Goal: Navigation & Orientation: Find specific page/section

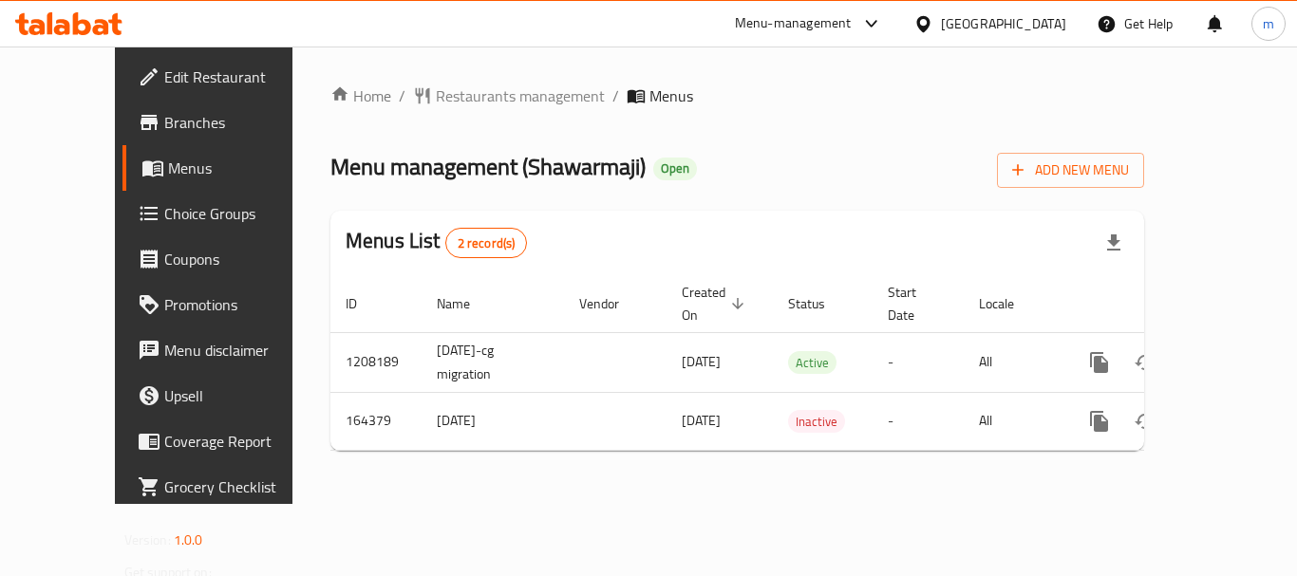
click at [1029, 23] on div "[GEOGRAPHIC_DATA]" at bounding box center [1003, 23] width 125 height 21
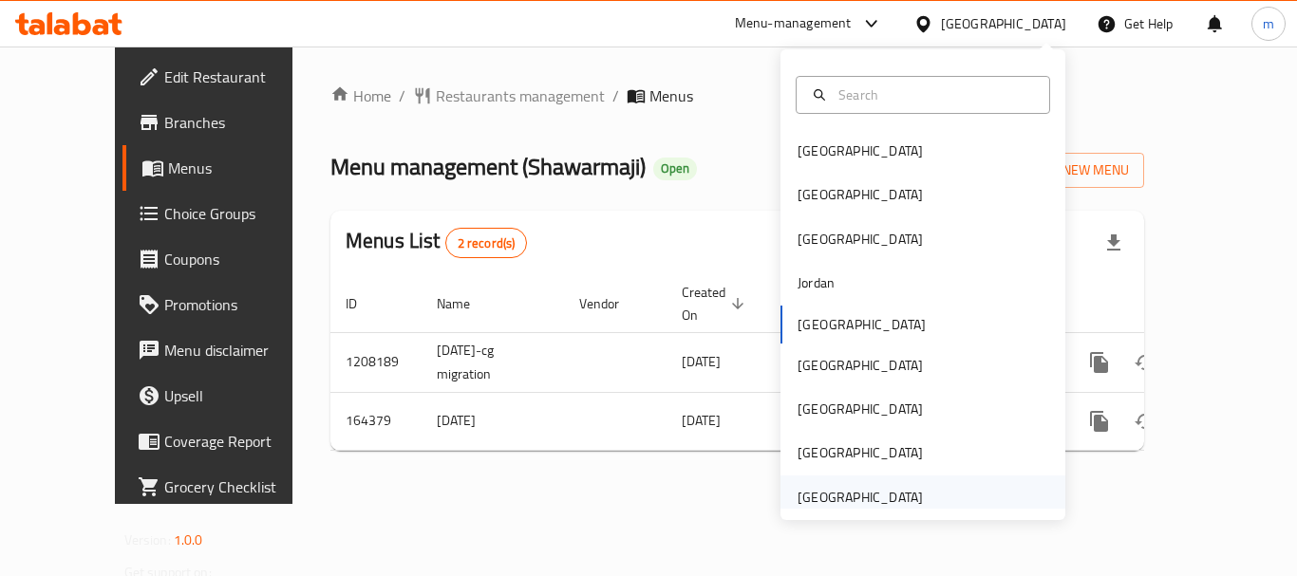
click at [871, 497] on div "[GEOGRAPHIC_DATA]" at bounding box center [859, 497] width 125 height 21
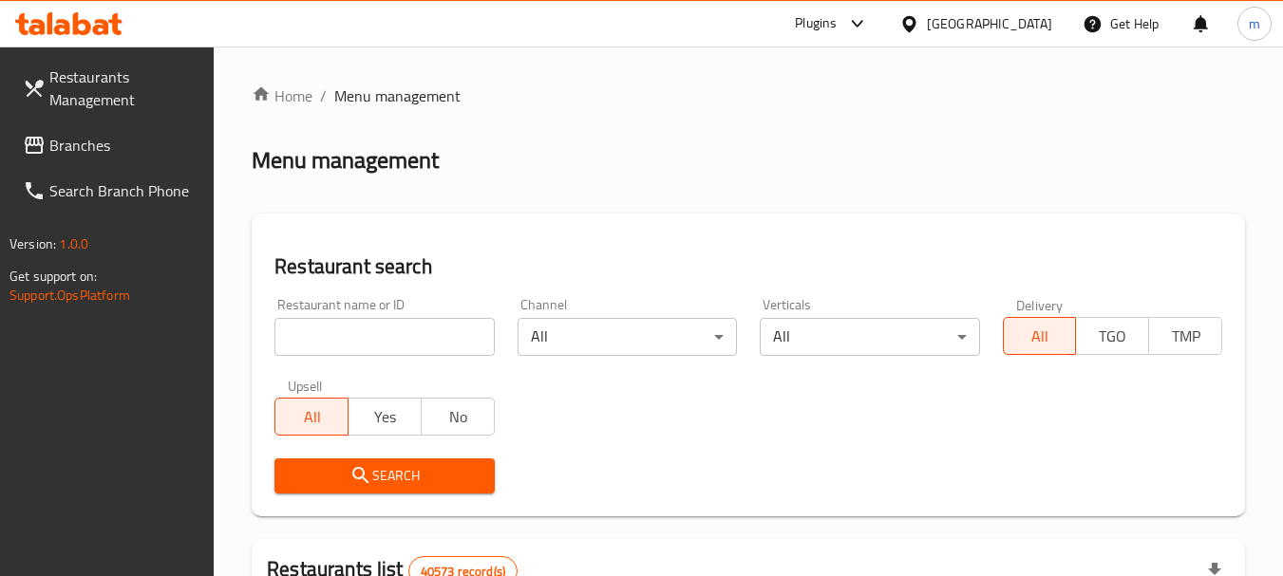
click at [70, 145] on span "Branches" at bounding box center [124, 145] width 150 height 23
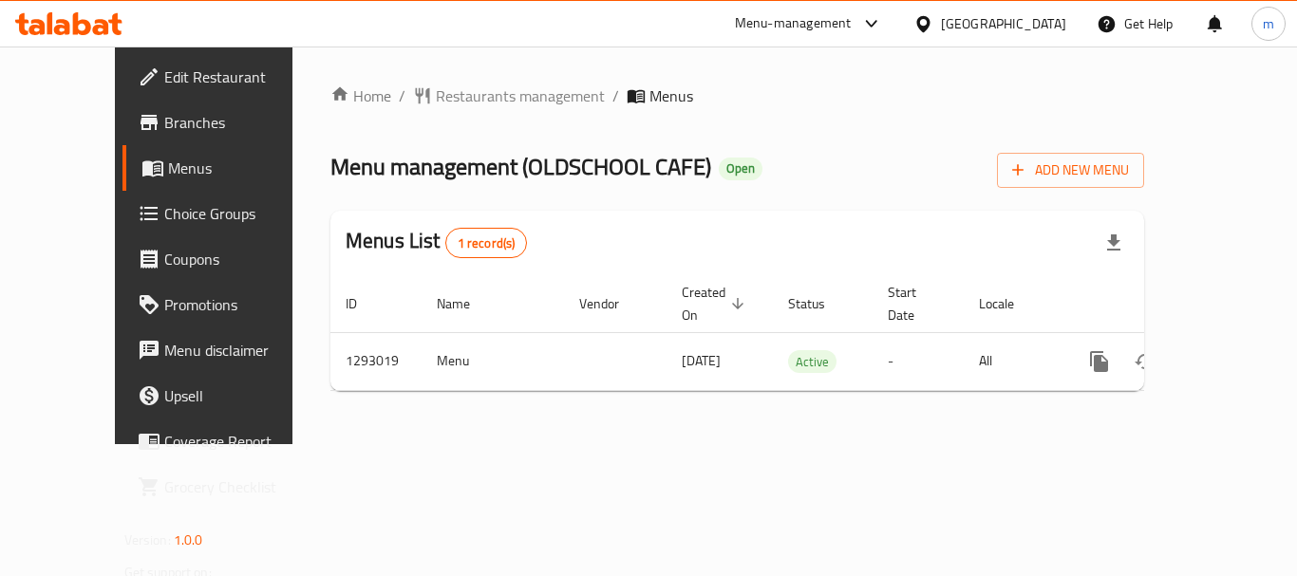
click at [1037, 26] on div "[GEOGRAPHIC_DATA]" at bounding box center [1003, 23] width 125 height 21
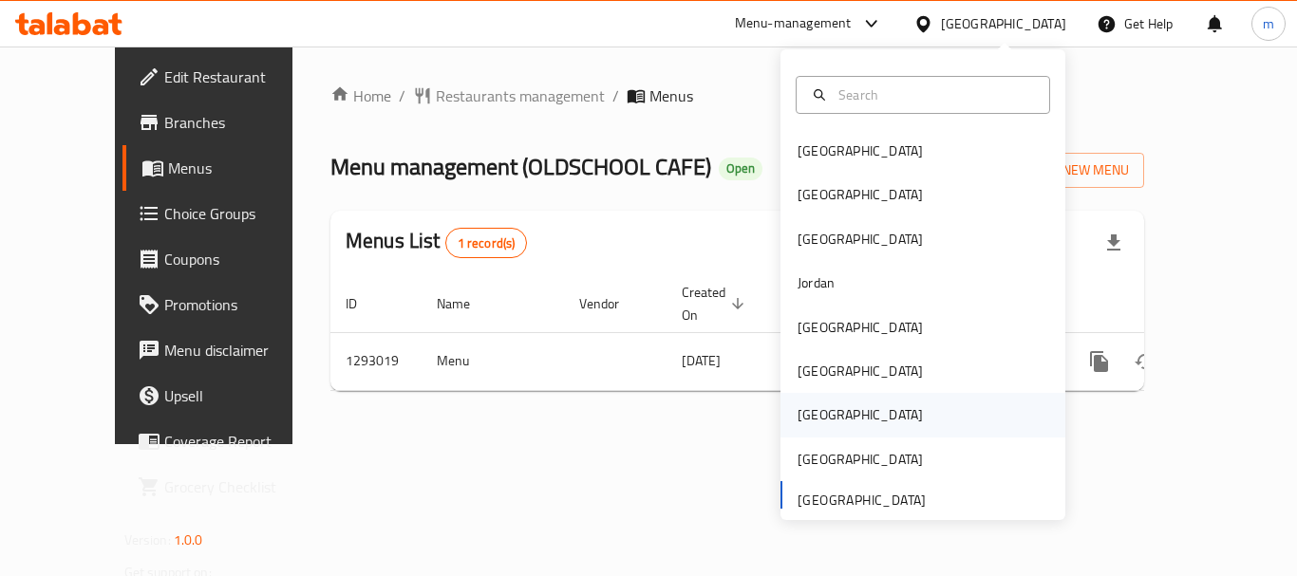
click at [839, 416] on div "[GEOGRAPHIC_DATA]" at bounding box center [922, 415] width 285 height 44
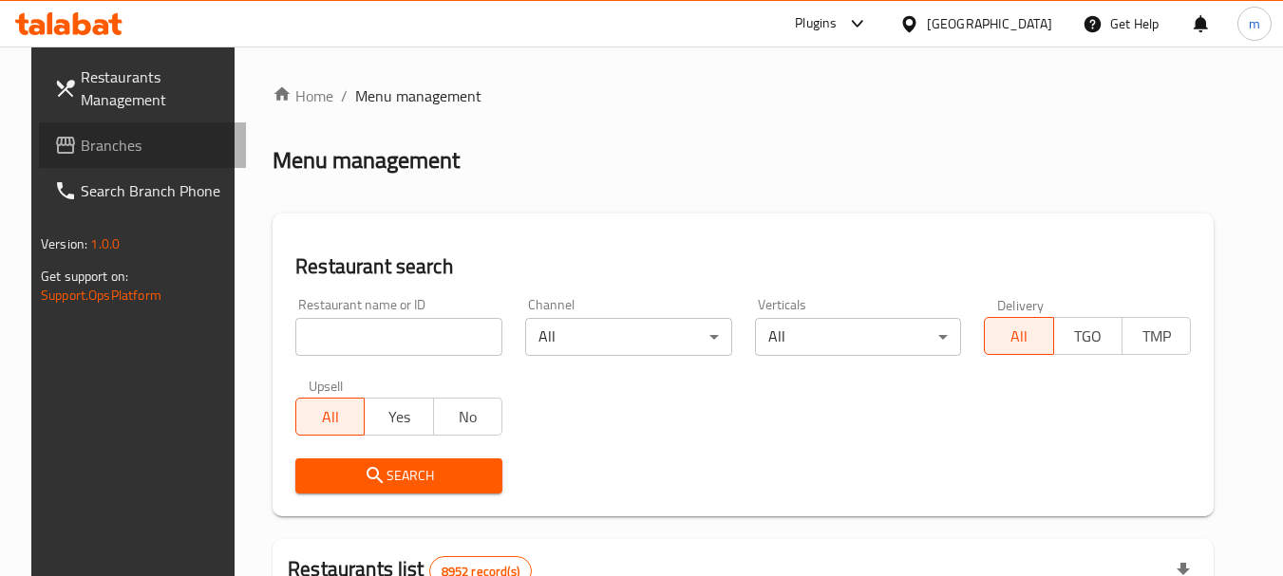
click at [103, 152] on span "Branches" at bounding box center [156, 145] width 150 height 23
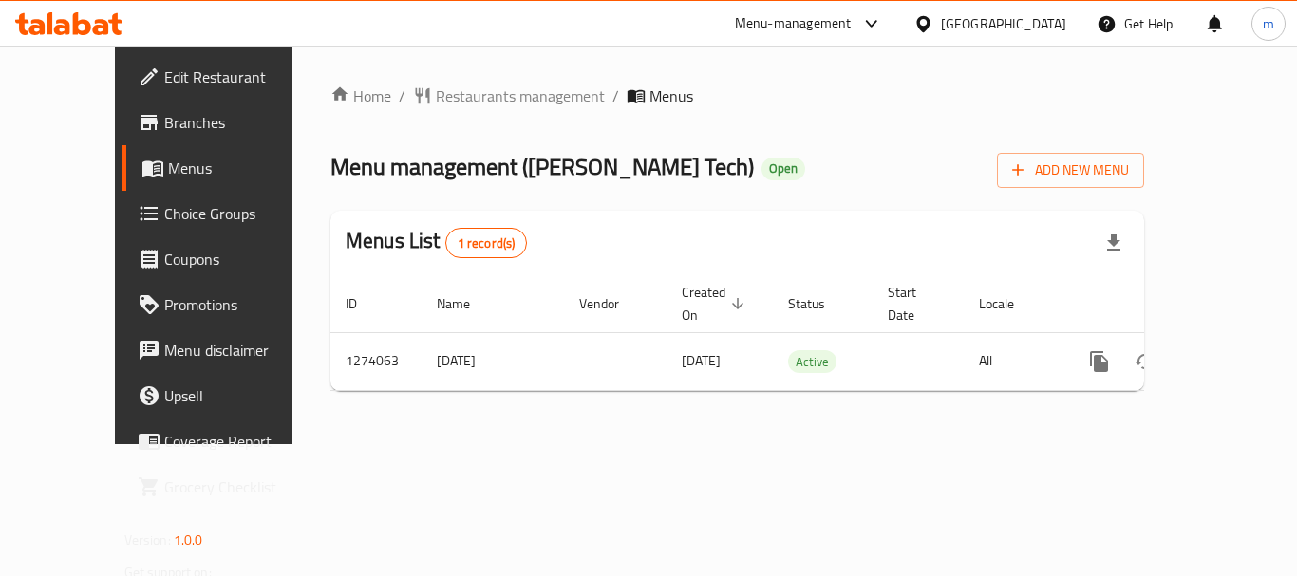
click at [1041, 34] on div "[GEOGRAPHIC_DATA]" at bounding box center [1003, 23] width 125 height 21
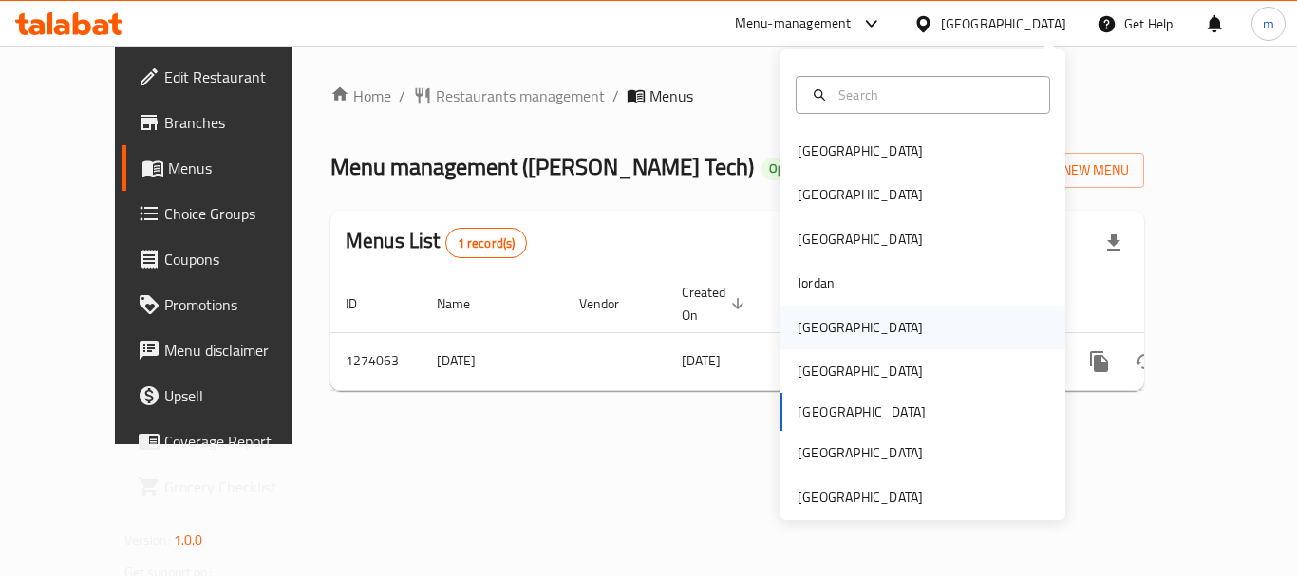
click at [851, 323] on div "[GEOGRAPHIC_DATA]" at bounding box center [922, 328] width 285 height 44
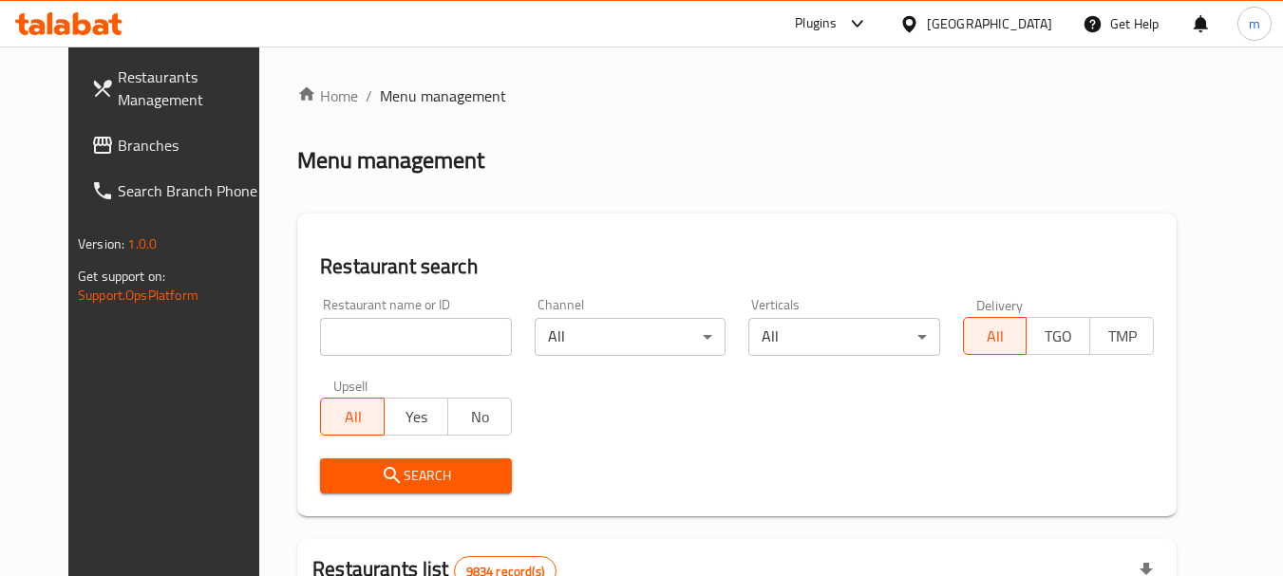
click at [118, 142] on span "Branches" at bounding box center [193, 145] width 150 height 23
click at [837, 31] on div "Menu-management" at bounding box center [779, 23] width 117 height 23
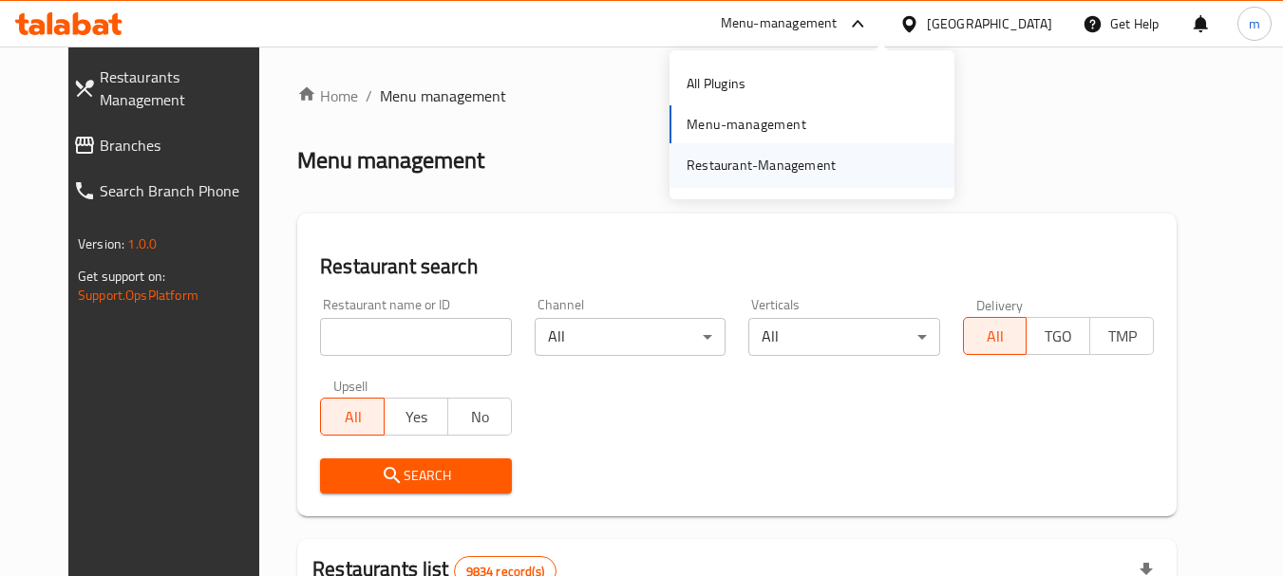
click at [838, 162] on div "Restaurant-Management" at bounding box center [760, 165] width 179 height 44
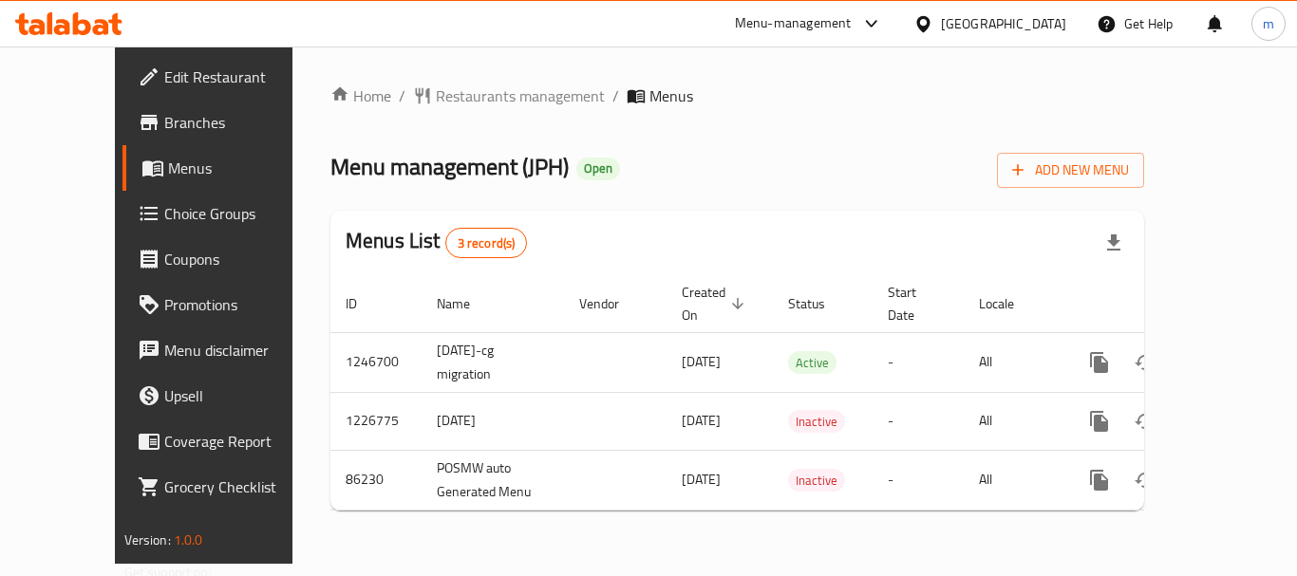
click at [164, 130] on span "Branches" at bounding box center [240, 122] width 152 height 23
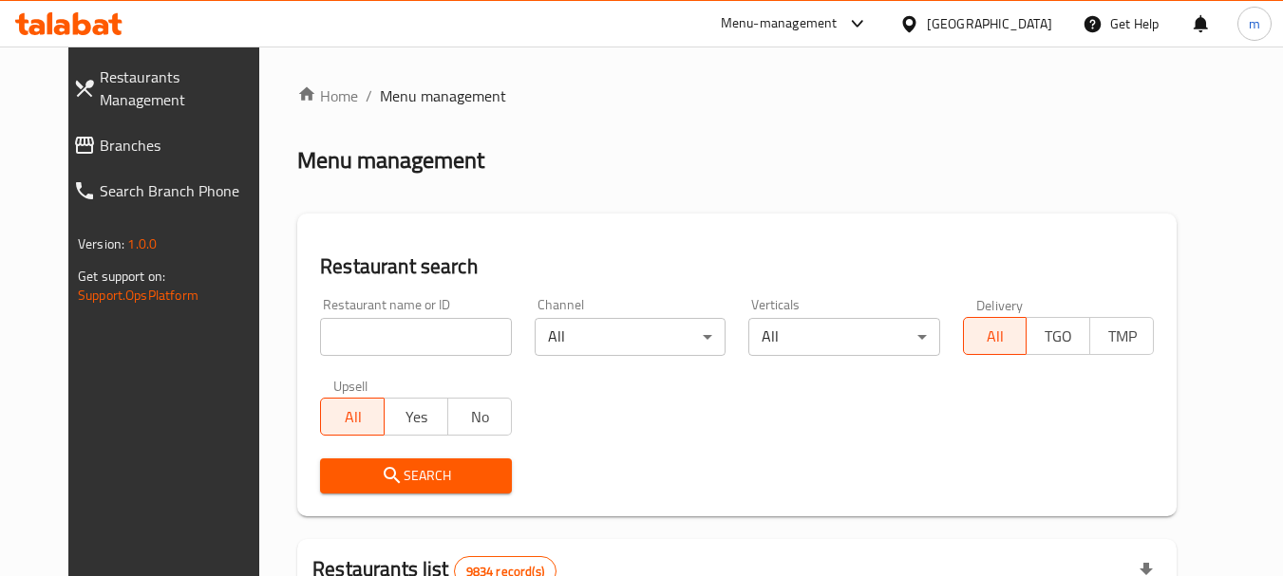
click at [100, 134] on span "Branches" at bounding box center [184, 145] width 168 height 23
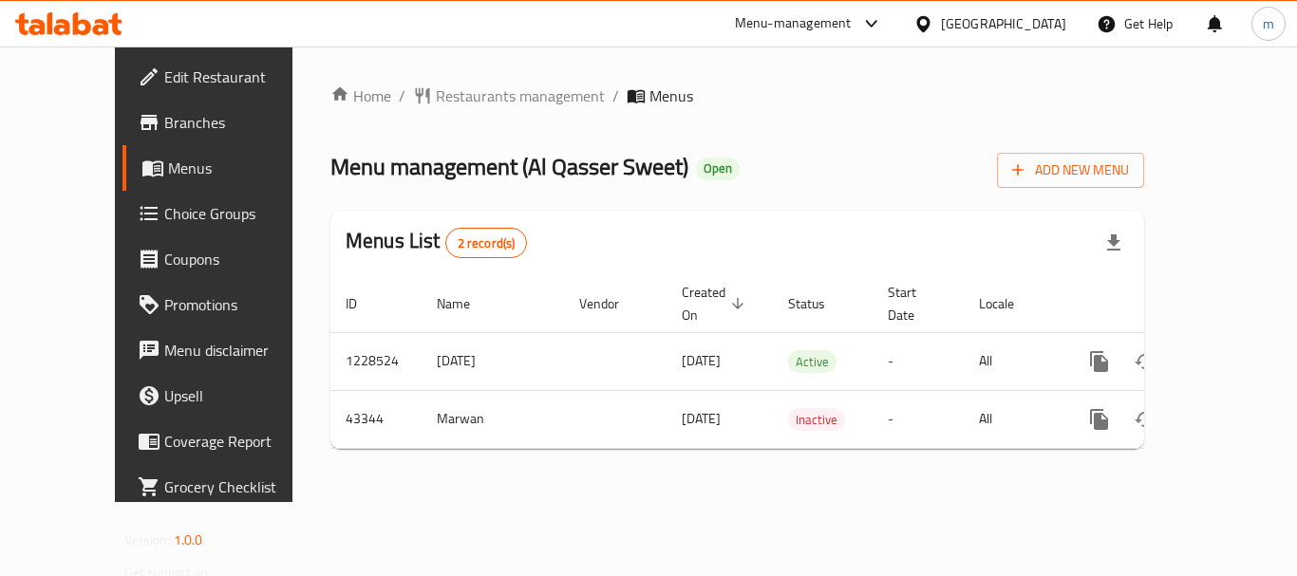
click at [1058, 17] on div "[GEOGRAPHIC_DATA]" at bounding box center [1003, 23] width 125 height 21
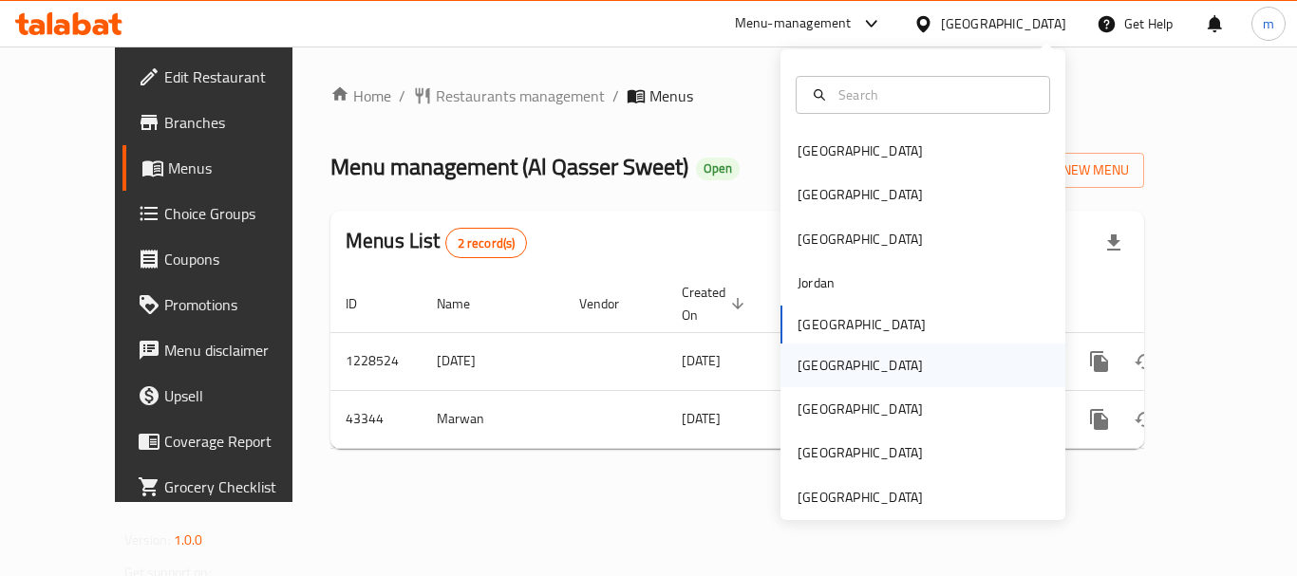
click at [841, 363] on div "Oman" at bounding box center [922, 366] width 285 height 44
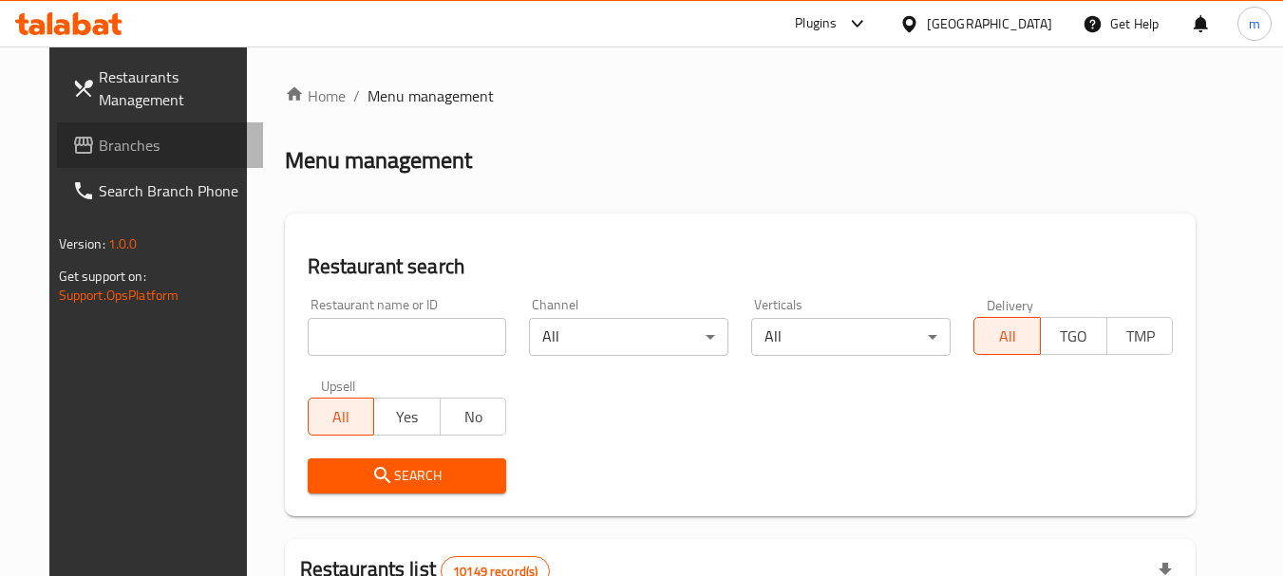
click at [107, 139] on span "Branches" at bounding box center [174, 145] width 150 height 23
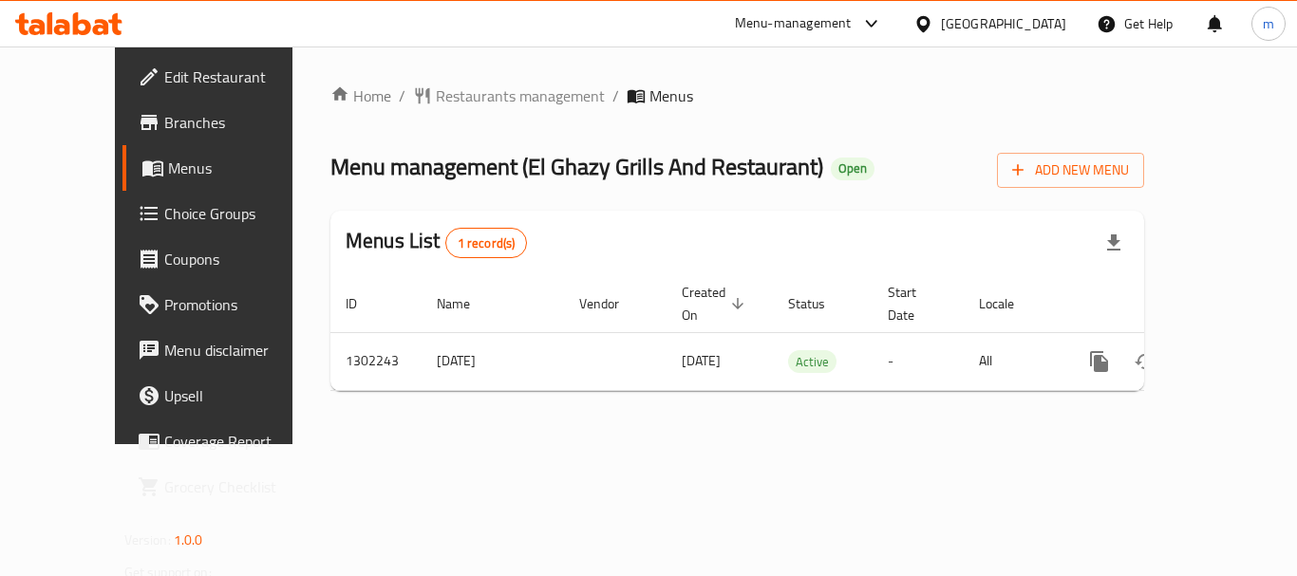
click at [1055, 28] on div "[GEOGRAPHIC_DATA]" at bounding box center [1003, 23] width 125 height 21
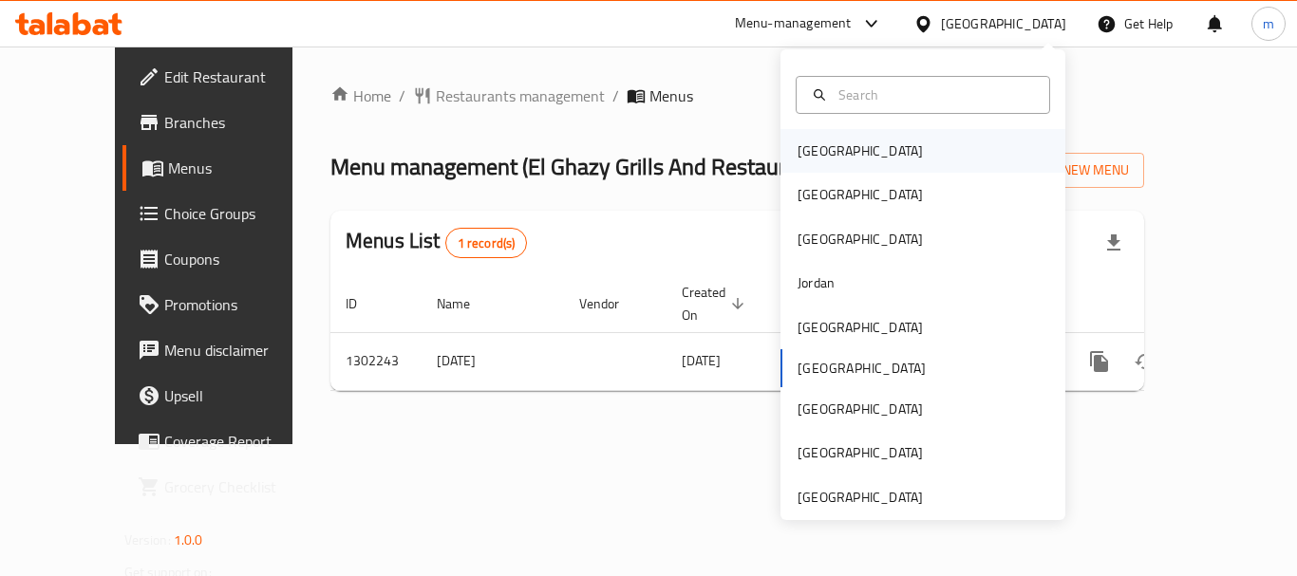
click at [865, 150] on div "[GEOGRAPHIC_DATA]" at bounding box center [922, 151] width 285 height 44
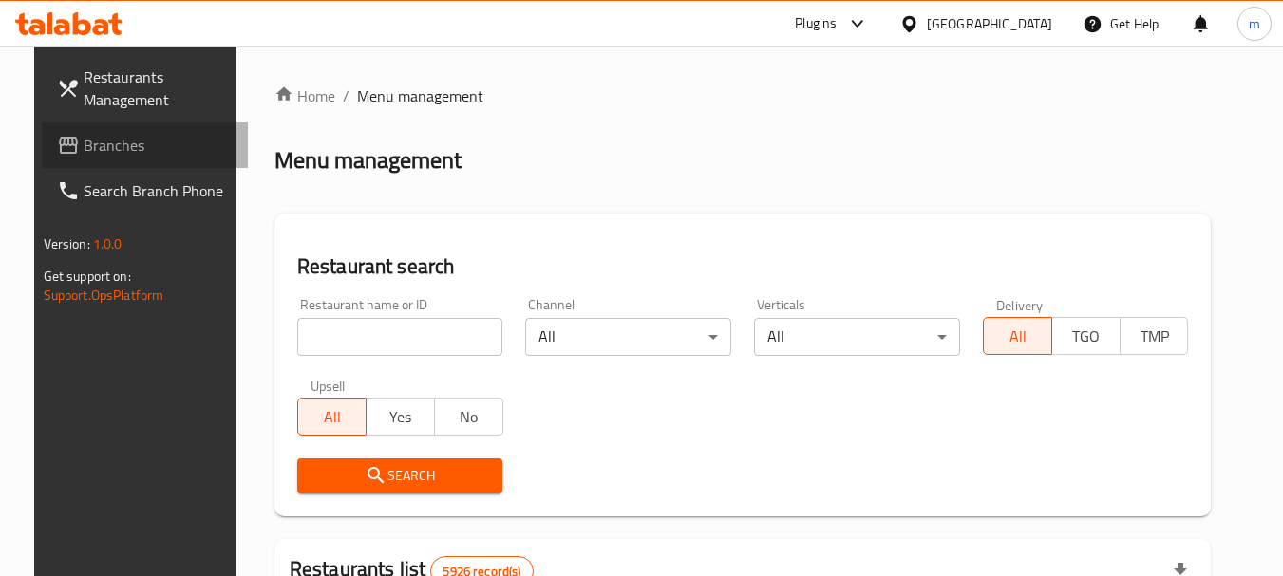
click at [103, 135] on span "Branches" at bounding box center [159, 145] width 150 height 23
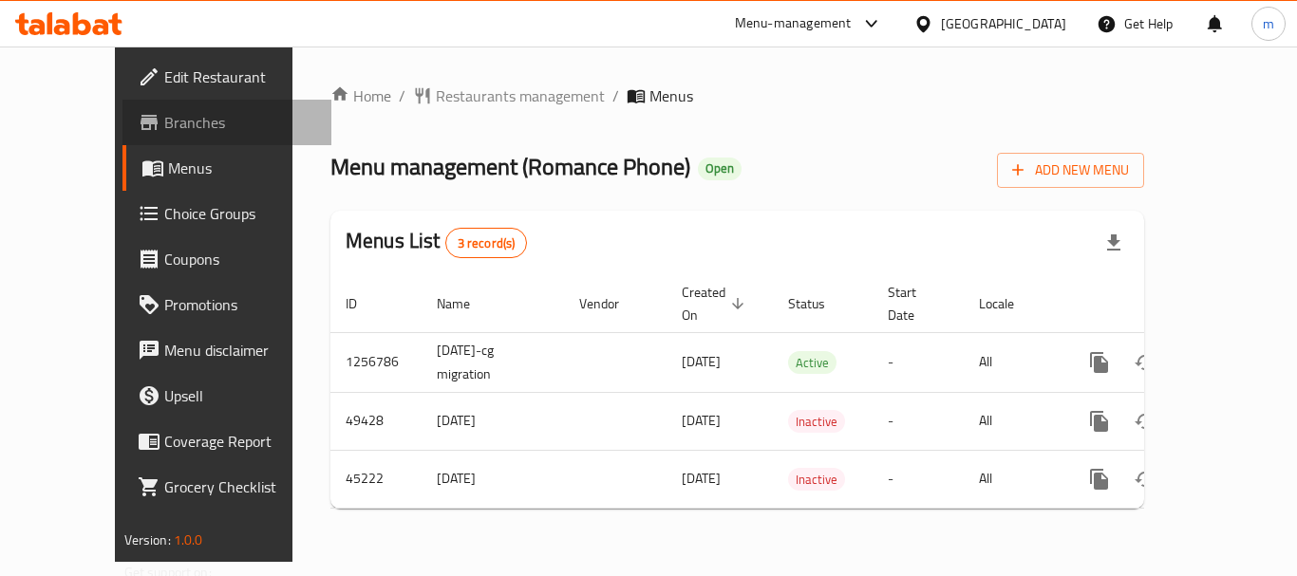
click at [164, 121] on span "Branches" at bounding box center [240, 122] width 152 height 23
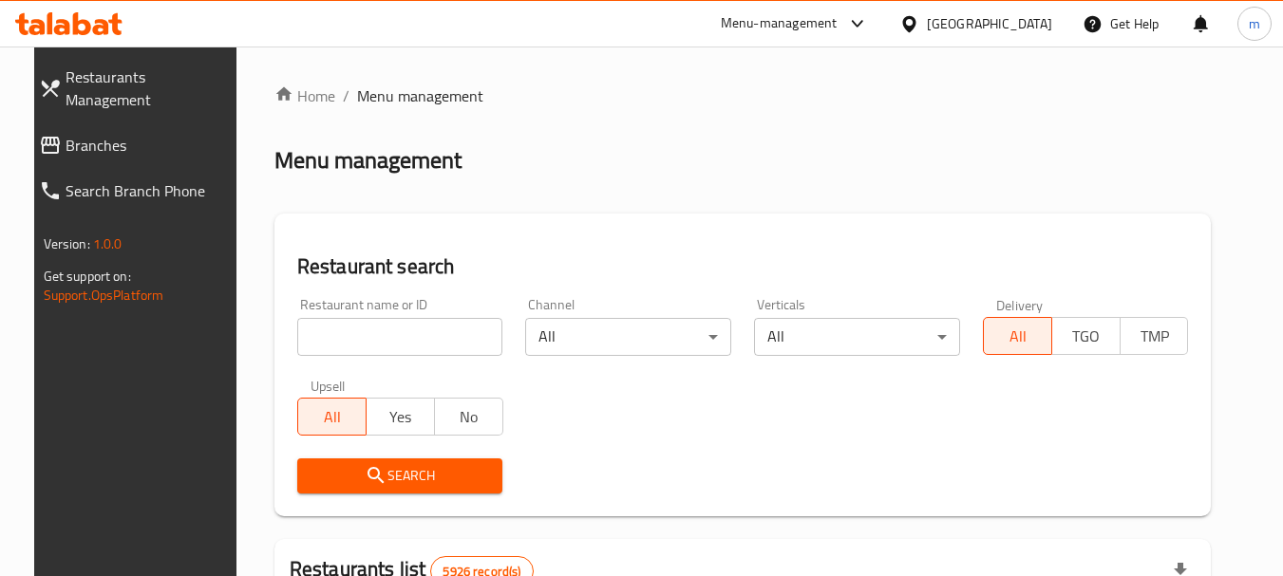
click at [869, 19] on icon at bounding box center [857, 23] width 23 height 23
click at [795, 162] on div "Restaurant-Management" at bounding box center [755, 165] width 149 height 21
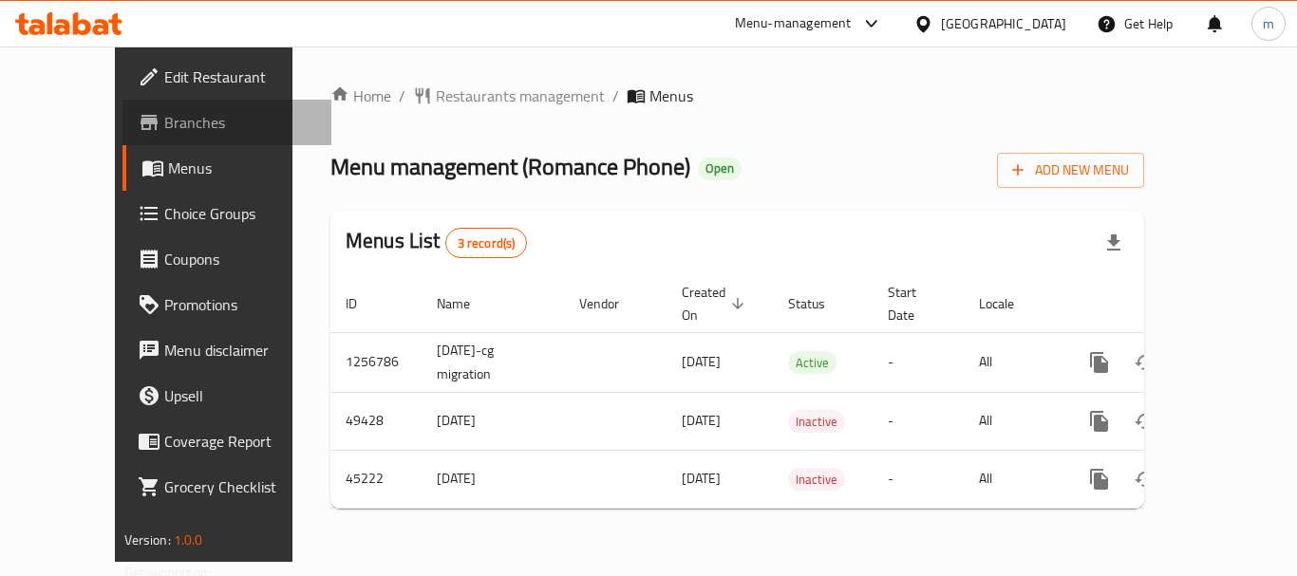
click at [122, 108] on link "Branches" at bounding box center [226, 123] width 209 height 46
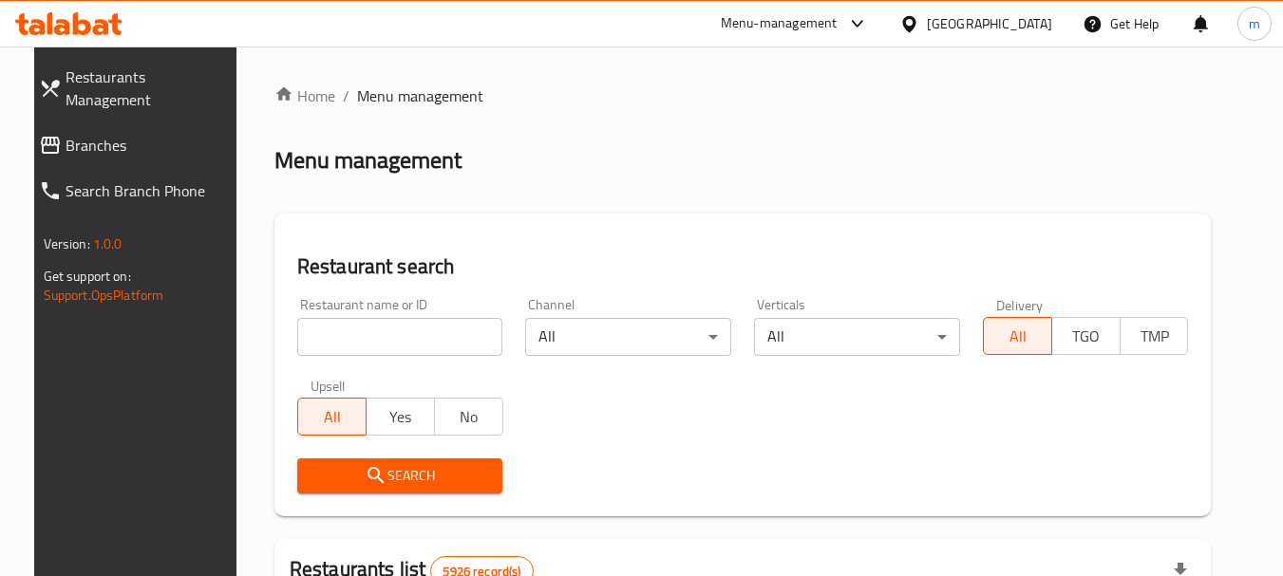
click at [869, 18] on div at bounding box center [852, 23] width 31 height 23
click at [798, 152] on div "Restaurant-Management" at bounding box center [755, 165] width 179 height 44
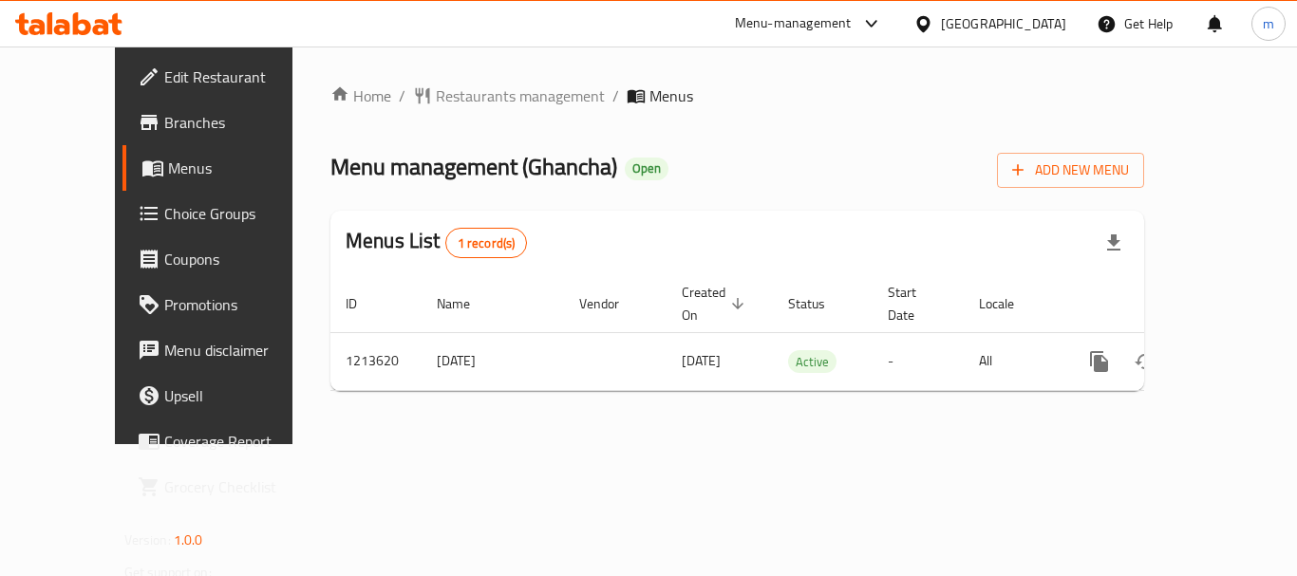
click at [929, 29] on icon at bounding box center [922, 23] width 13 height 16
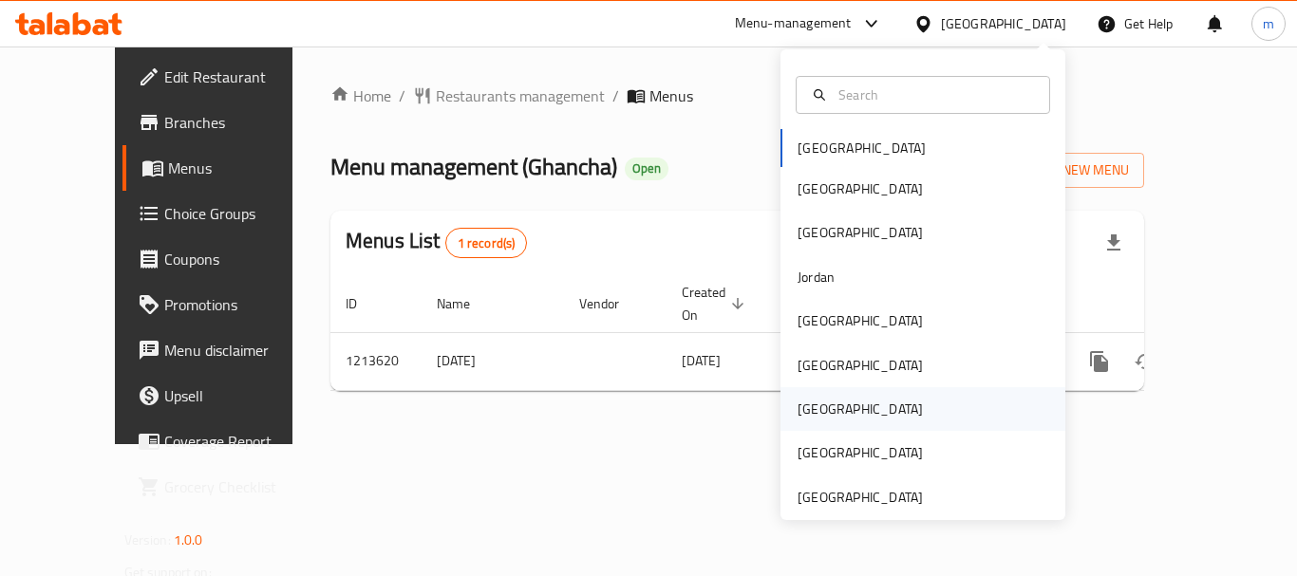
click at [828, 406] on div "Qatar" at bounding box center [860, 409] width 156 height 44
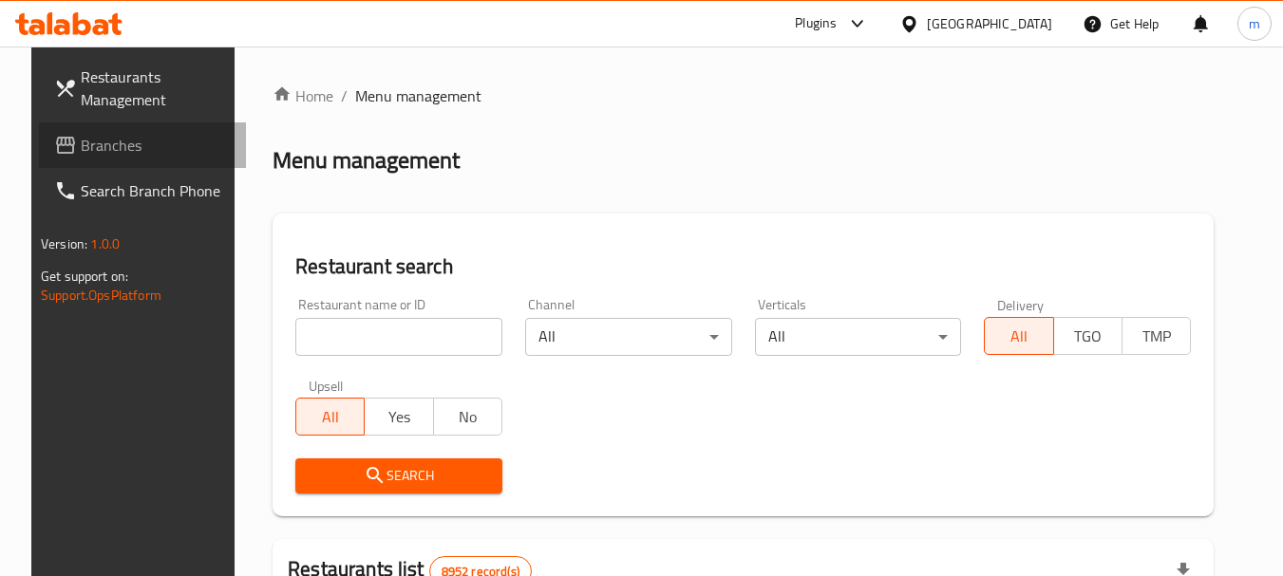
click at [82, 145] on span "Branches" at bounding box center [156, 145] width 150 height 23
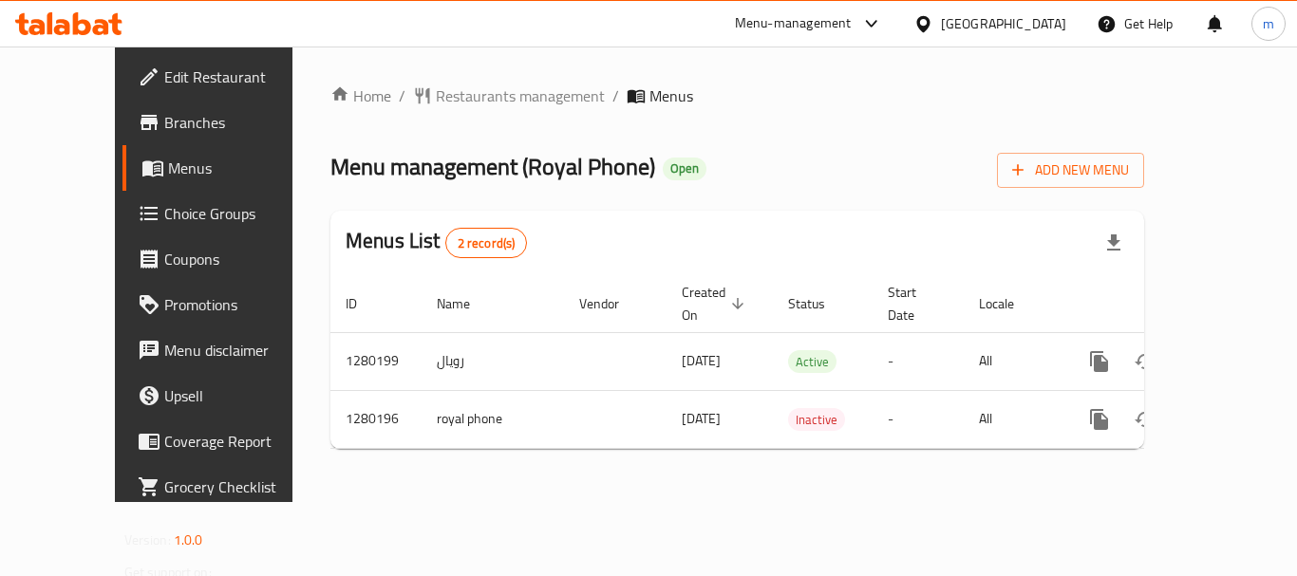
click at [1045, 28] on div "[GEOGRAPHIC_DATA]" at bounding box center [1003, 23] width 125 height 21
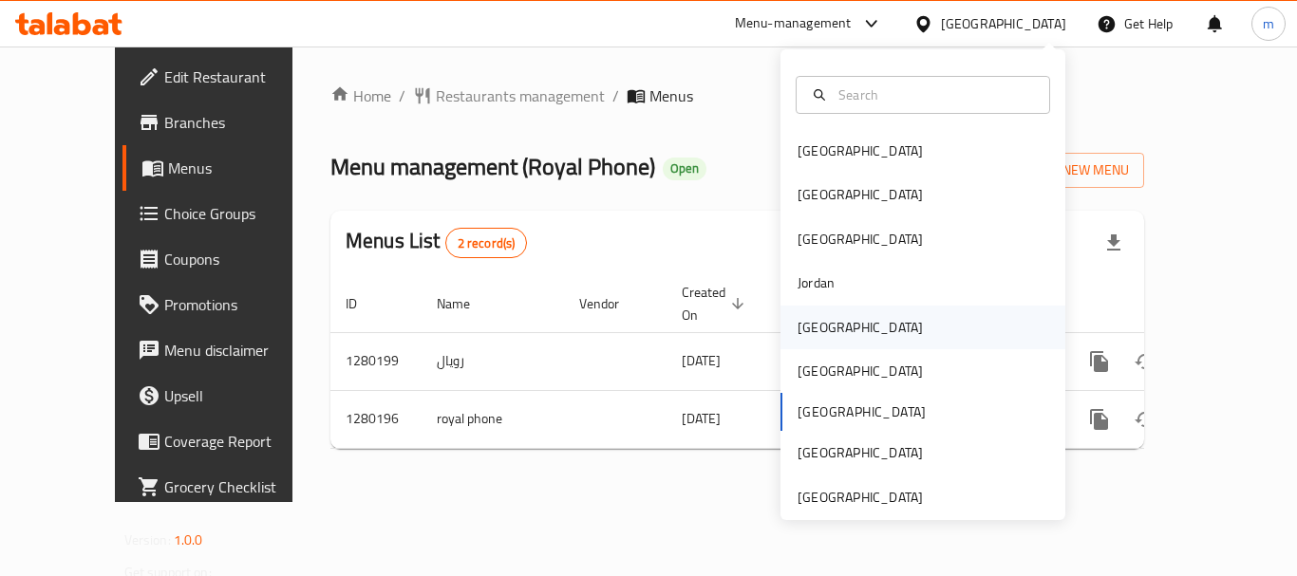
click at [838, 329] on div "[GEOGRAPHIC_DATA]" at bounding box center [922, 328] width 285 height 44
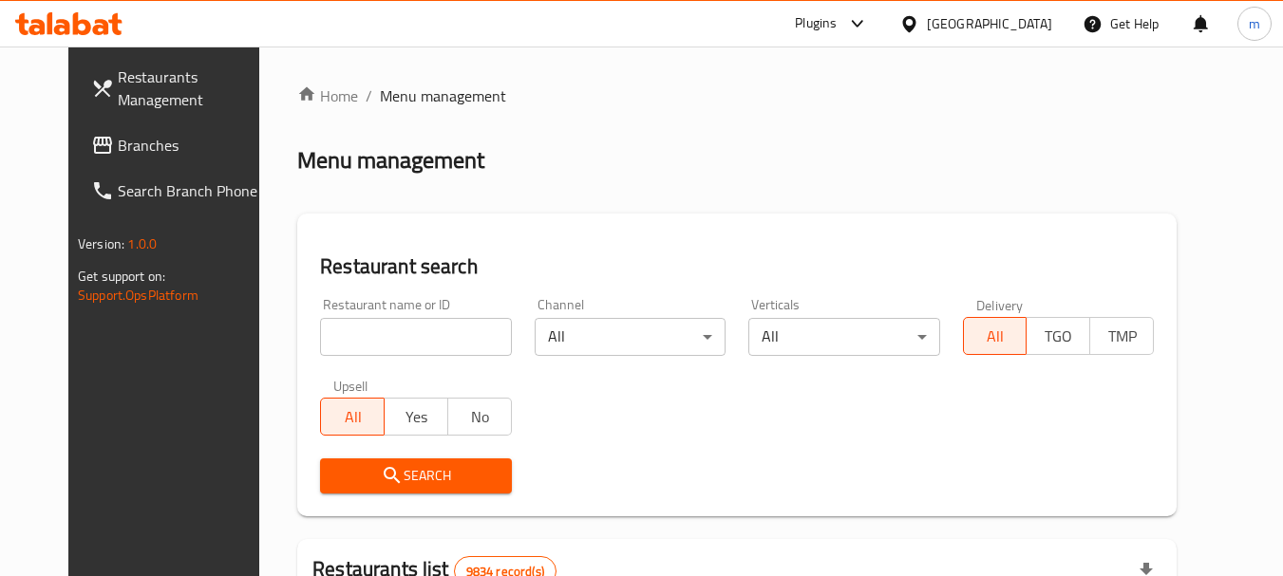
click at [113, 133] on link "Branches" at bounding box center [179, 145] width 207 height 46
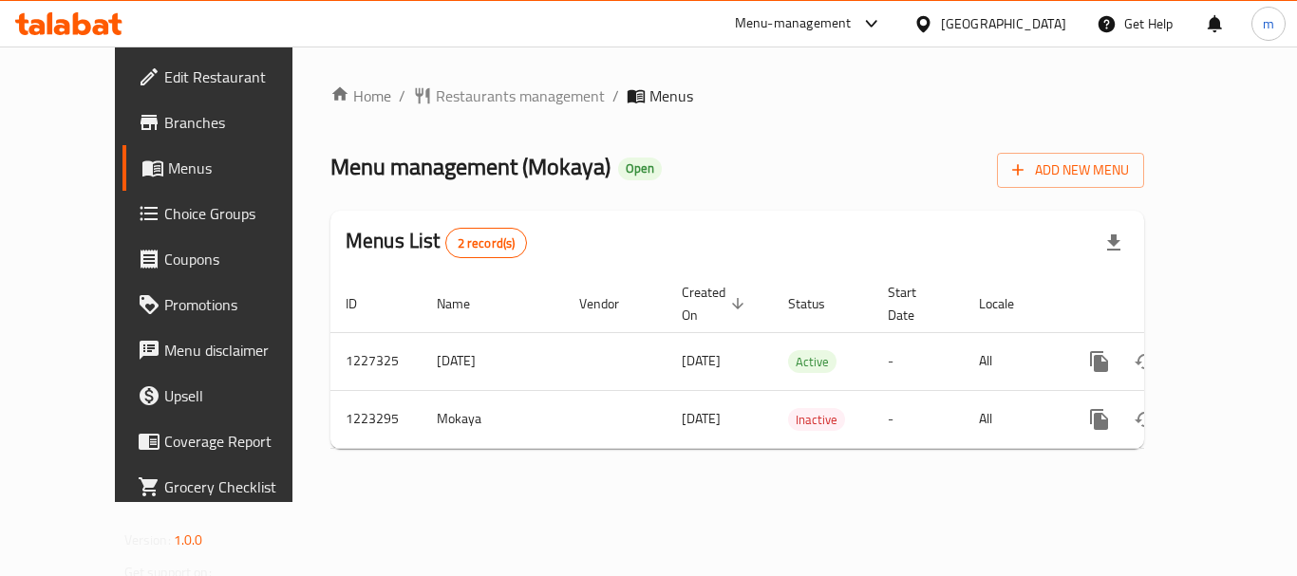
click at [929, 27] on icon at bounding box center [922, 23] width 13 height 16
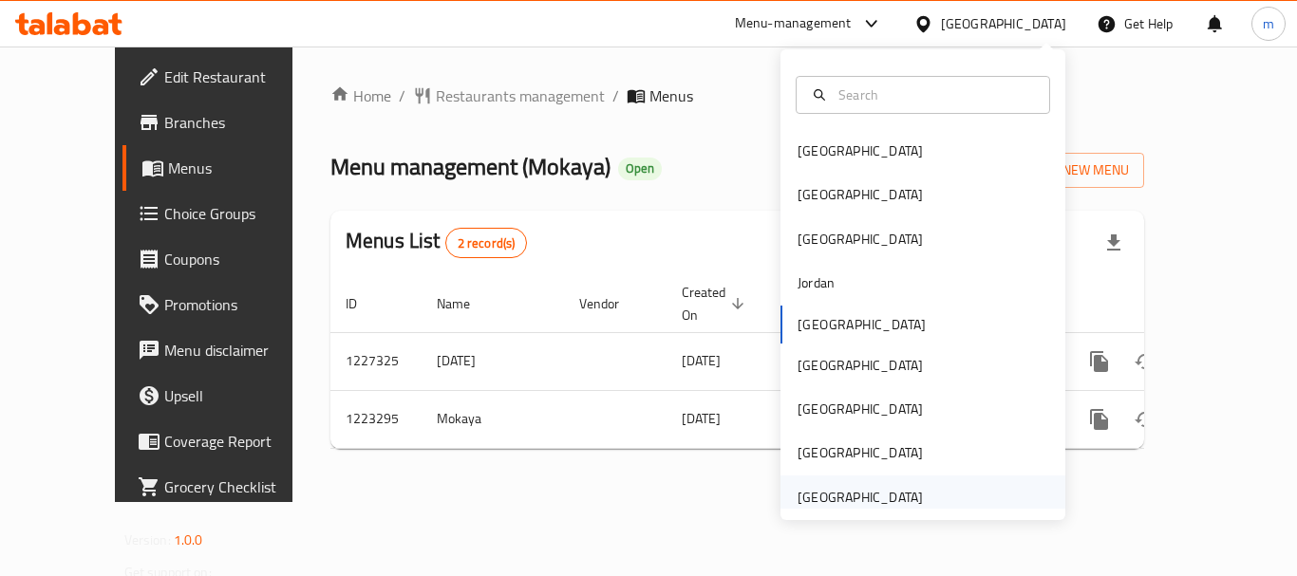
click at [910, 505] on div "[GEOGRAPHIC_DATA]" at bounding box center [860, 498] width 156 height 44
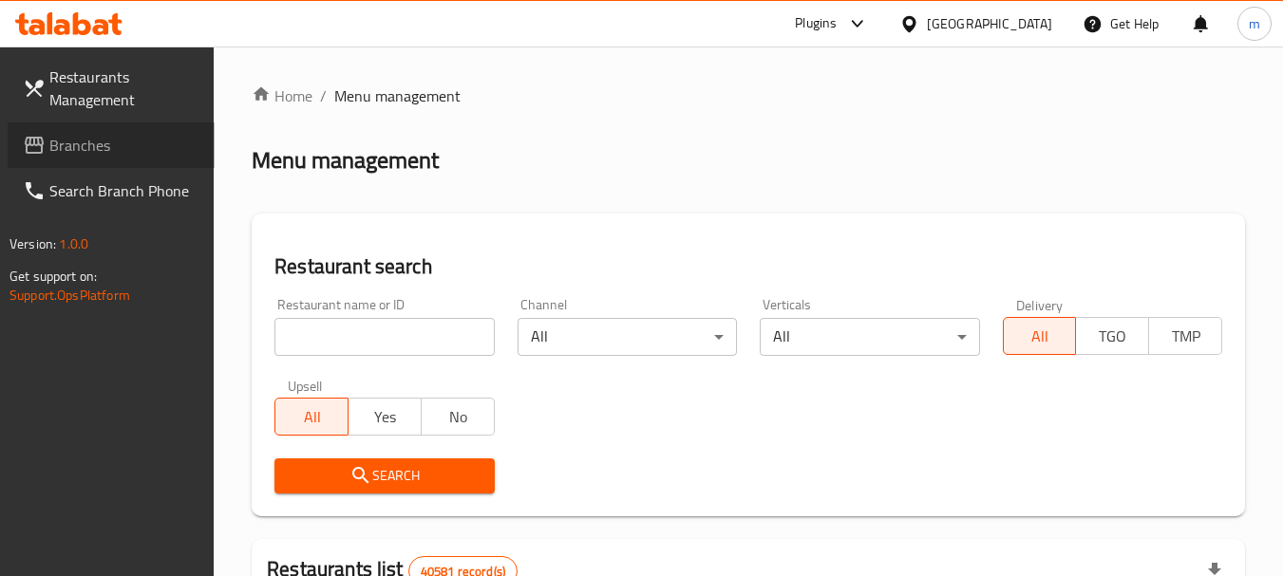
click at [122, 149] on span "Branches" at bounding box center [124, 145] width 150 height 23
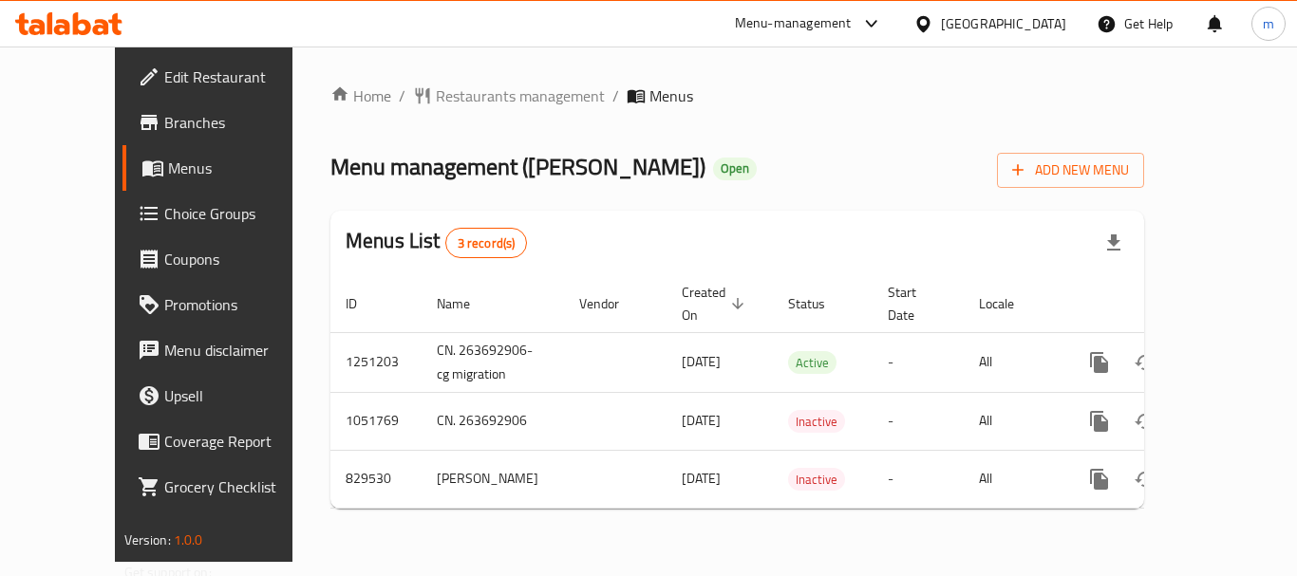
click at [997, 27] on div "[GEOGRAPHIC_DATA]" at bounding box center [1003, 23] width 125 height 21
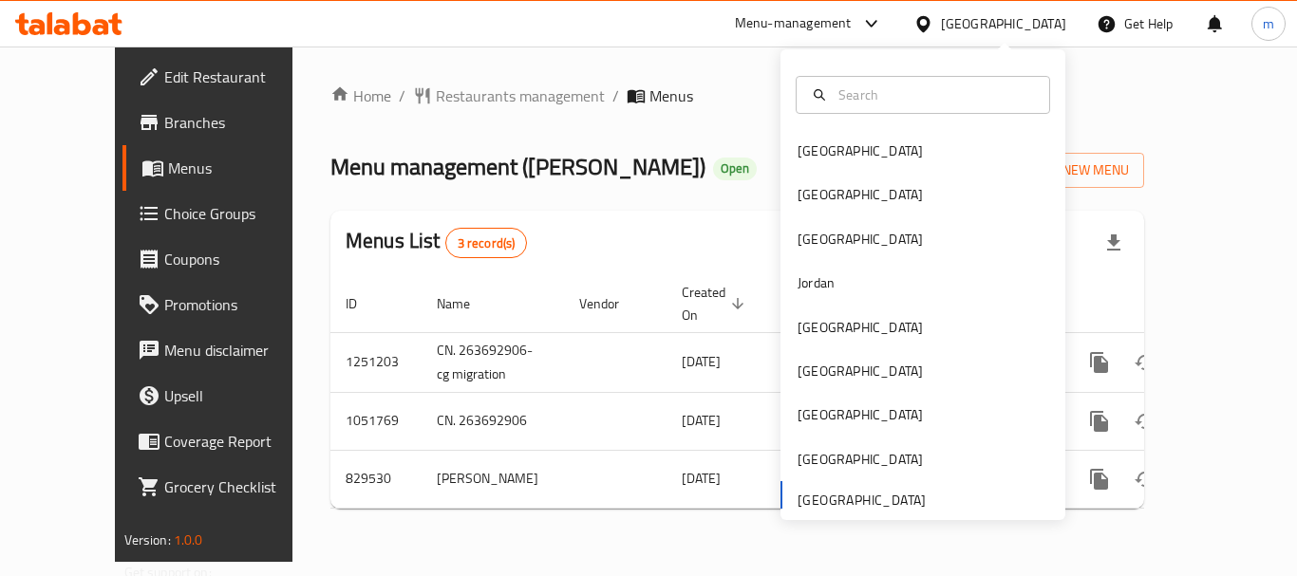
click at [981, 20] on div "[GEOGRAPHIC_DATA]" at bounding box center [1003, 23] width 125 height 21
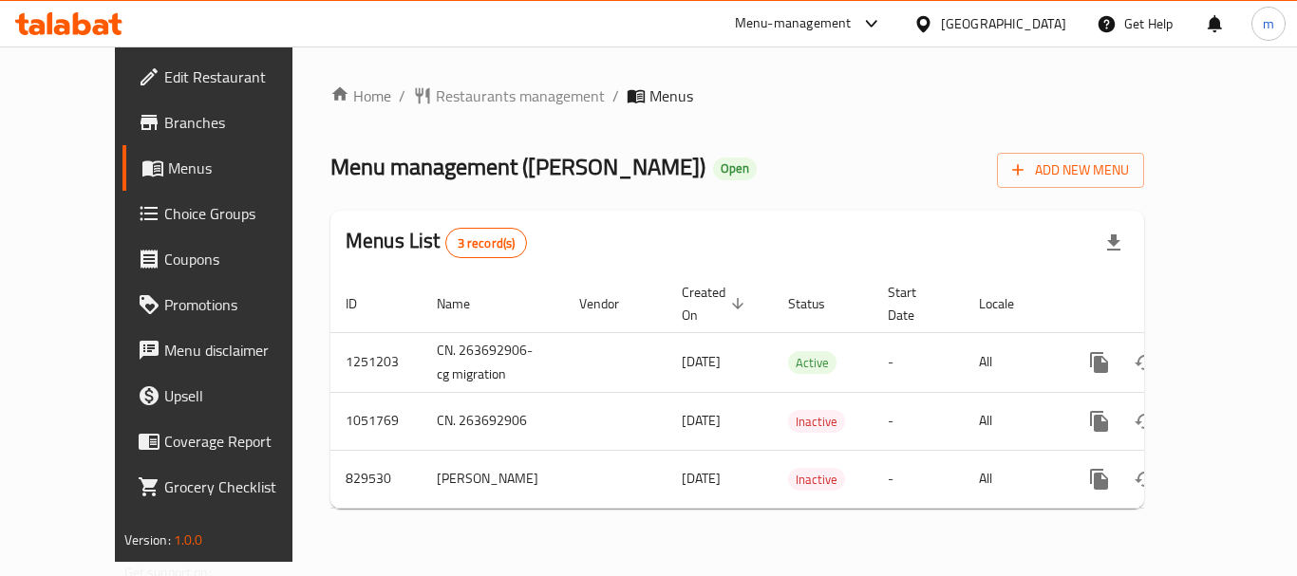
drag, startPoint x: 972, startPoint y: 25, endPoint x: 964, endPoint y: 39, distance: 16.6
click at [972, 24] on div "[GEOGRAPHIC_DATA]" at bounding box center [1003, 23] width 125 height 21
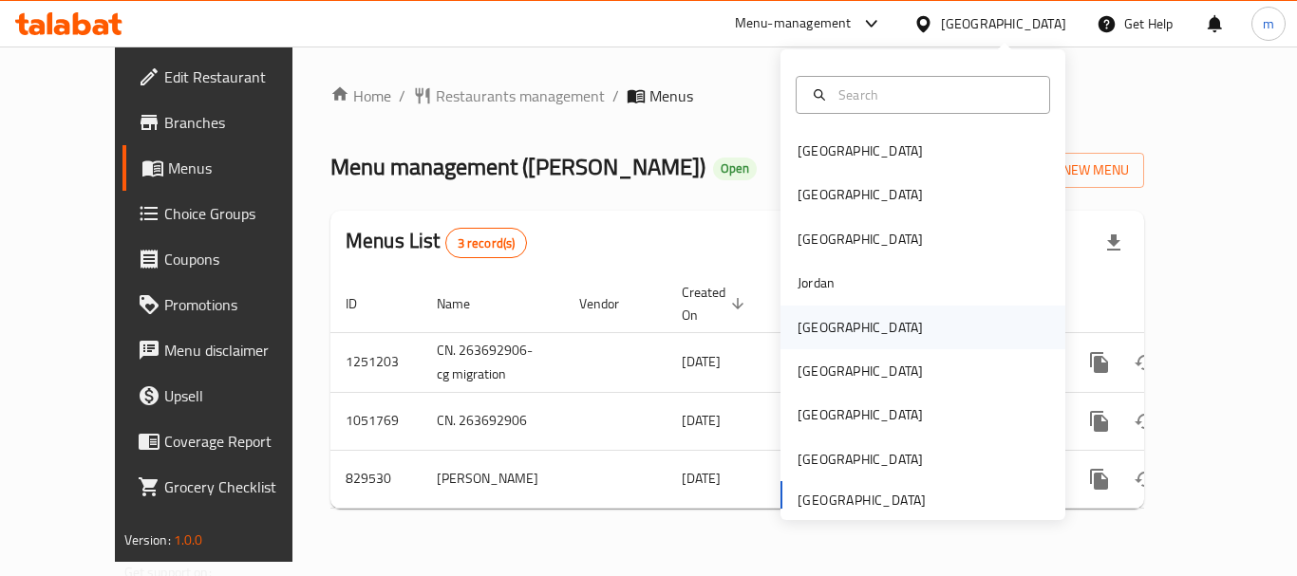
click at [883, 334] on div "[GEOGRAPHIC_DATA]" at bounding box center [922, 328] width 285 height 44
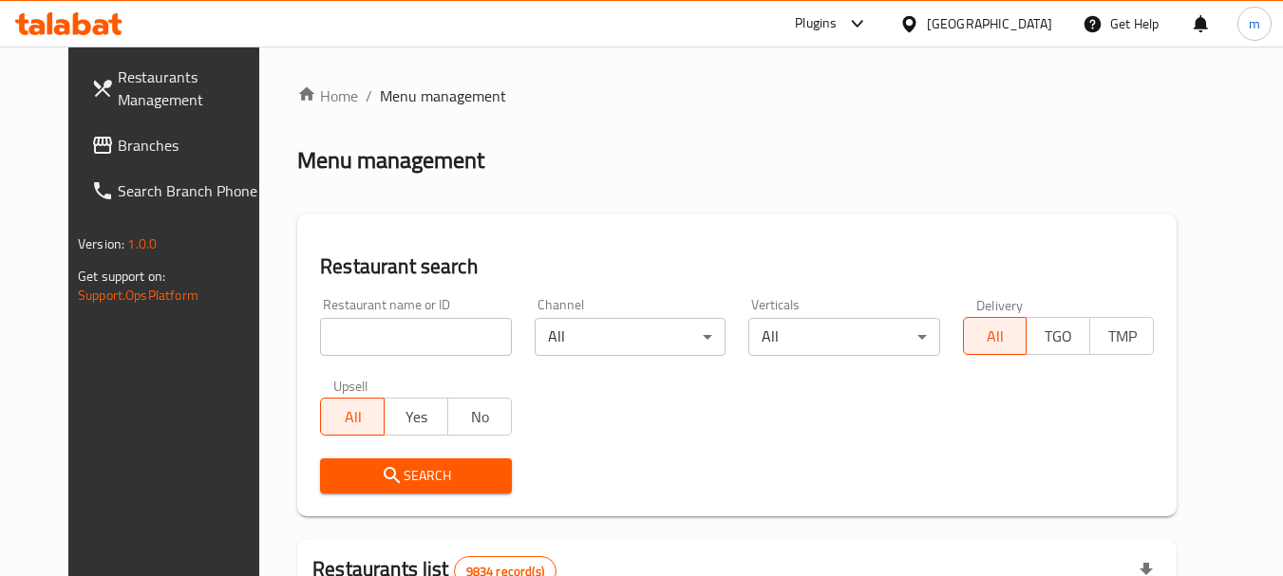
click at [118, 140] on span "Branches" at bounding box center [193, 145] width 150 height 23
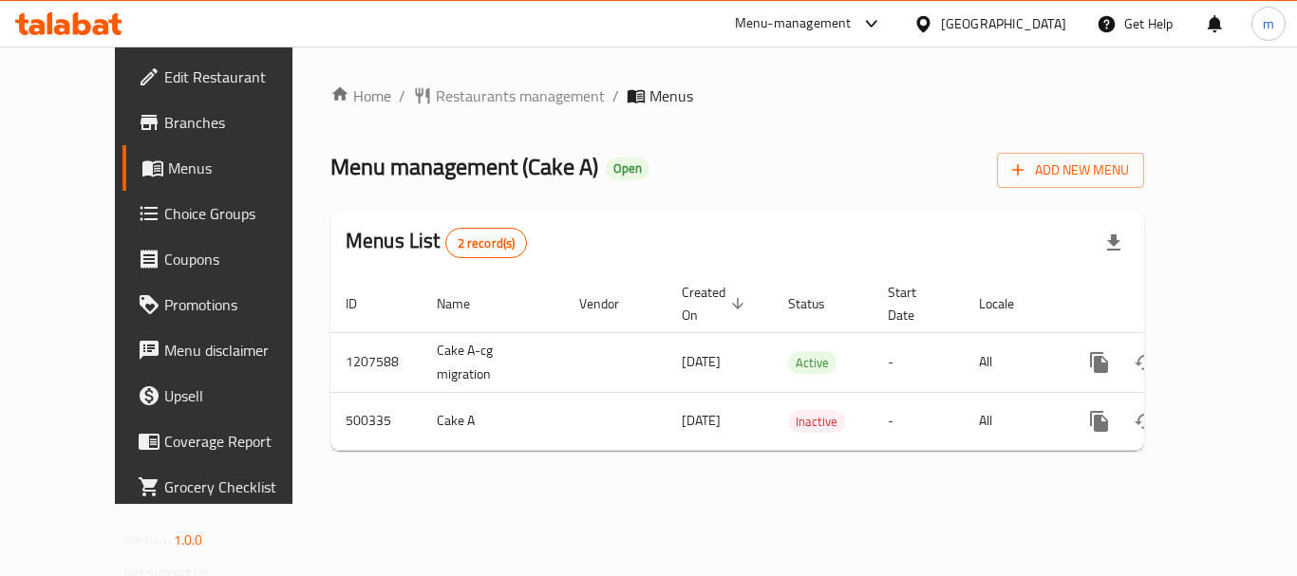
click at [933, 27] on icon at bounding box center [923, 24] width 20 height 20
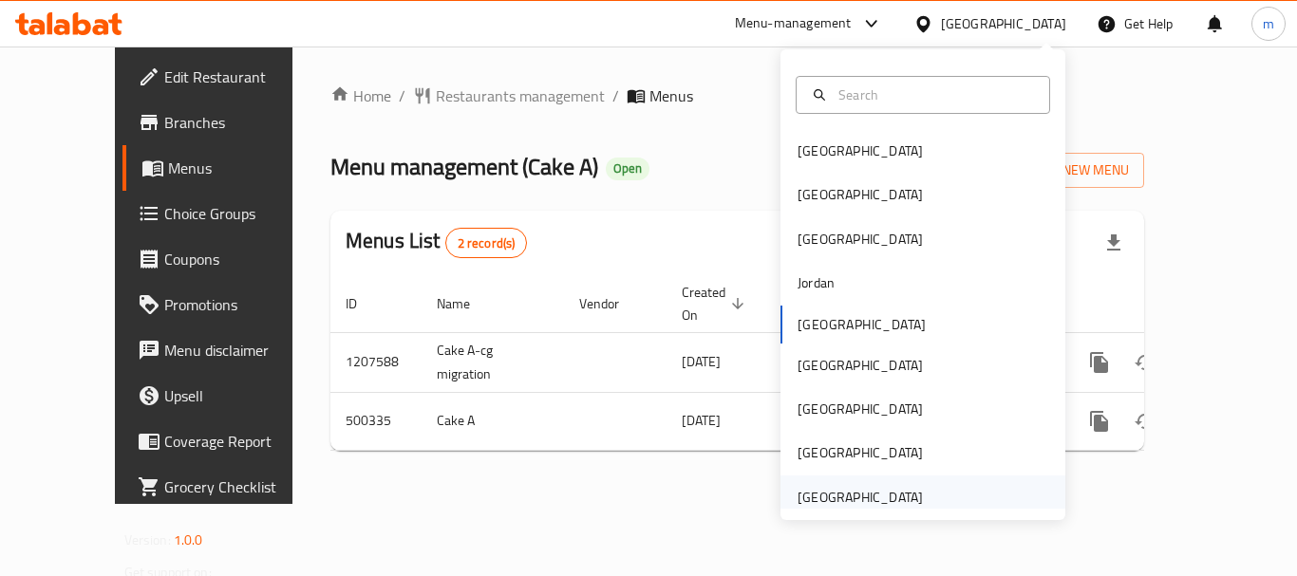
click at [846, 495] on div "[GEOGRAPHIC_DATA]" at bounding box center [859, 497] width 125 height 21
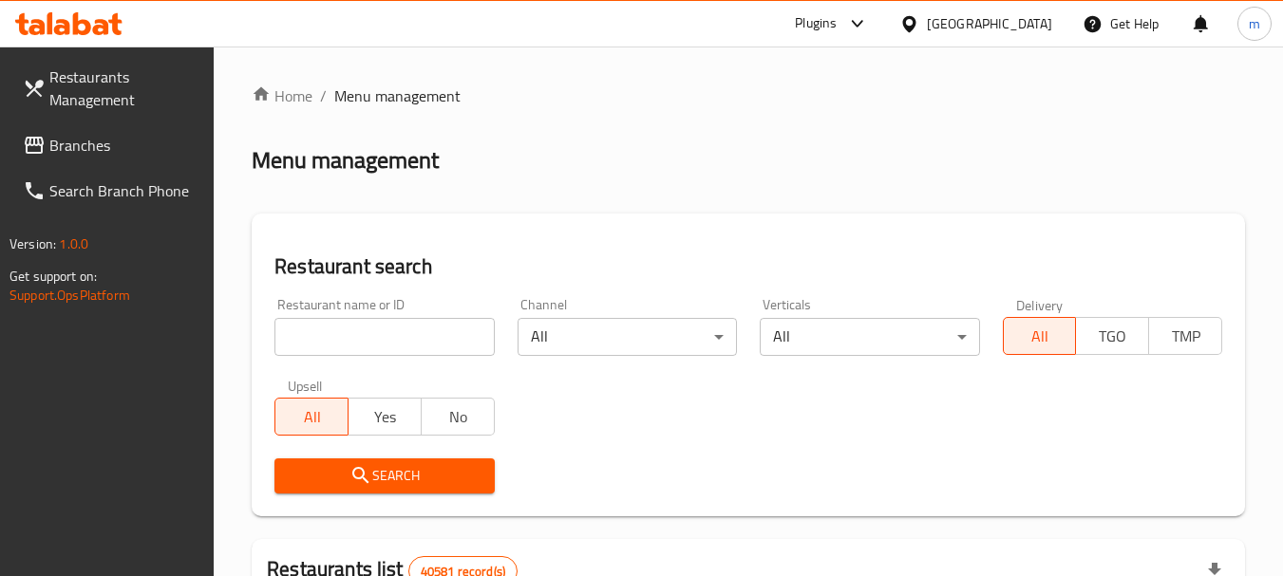
click at [104, 143] on span "Branches" at bounding box center [124, 145] width 150 height 23
click at [860, 25] on icon at bounding box center [856, 24] width 11 height 8
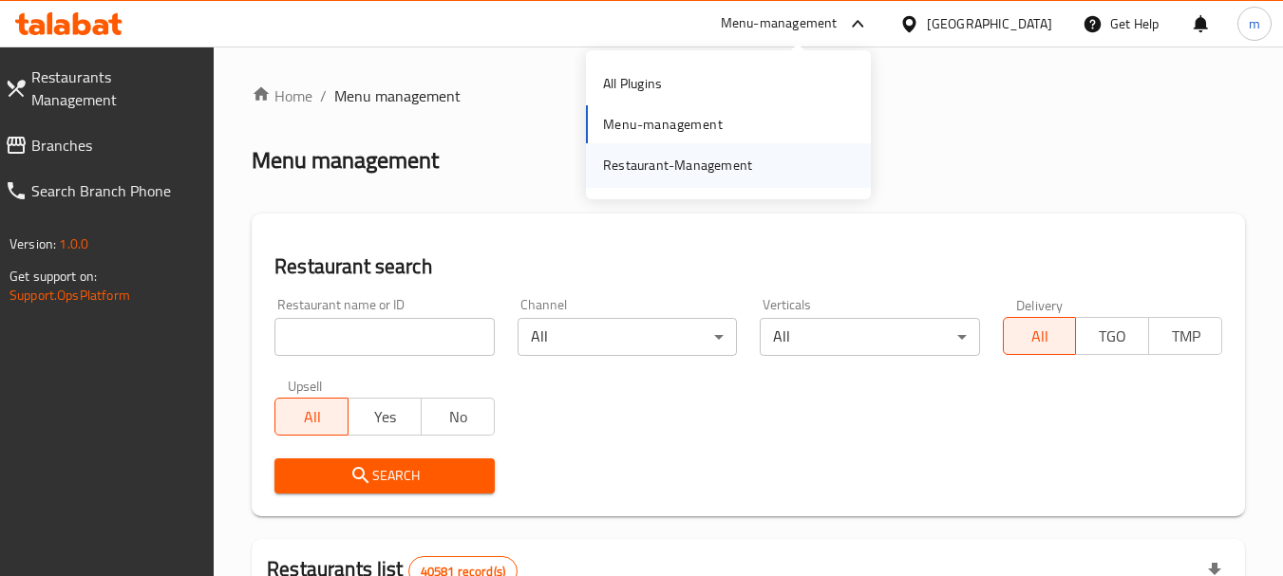
click at [777, 159] on div "Restaurant-Management" at bounding box center [728, 165] width 285 height 44
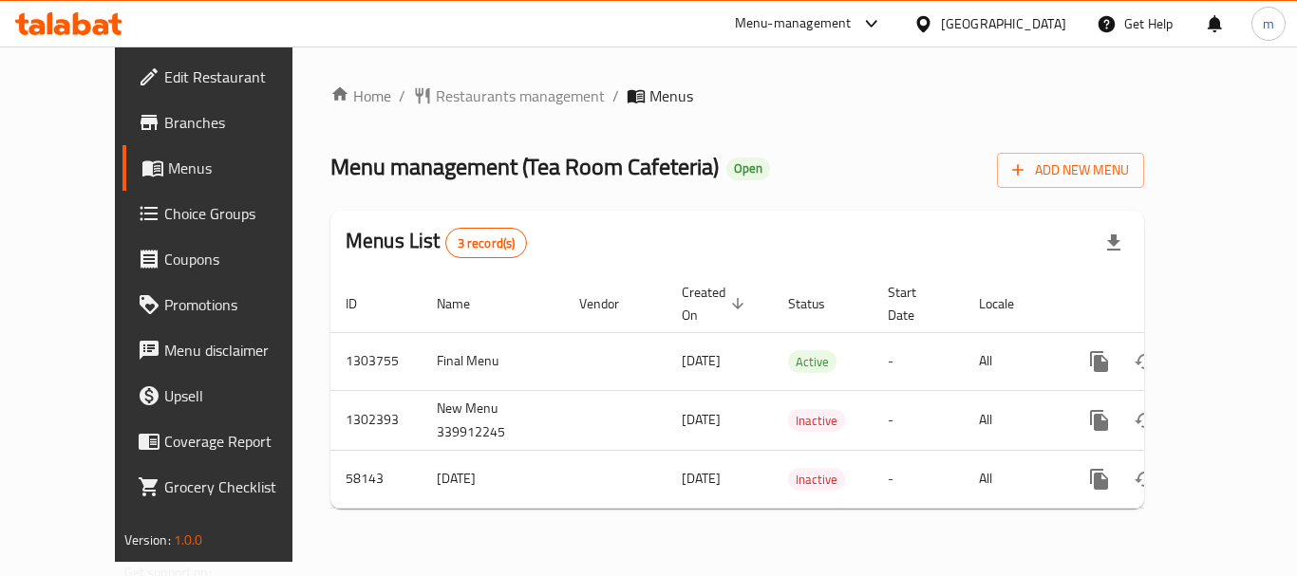
click at [831, 28] on div "Menu-management" at bounding box center [793, 23] width 117 height 23
click at [726, 118] on div "All Plugins Menu-management Restaurant-Management" at bounding box center [742, 125] width 285 height 126
click at [722, 165] on div "Restaurant-Management" at bounding box center [691, 165] width 149 height 21
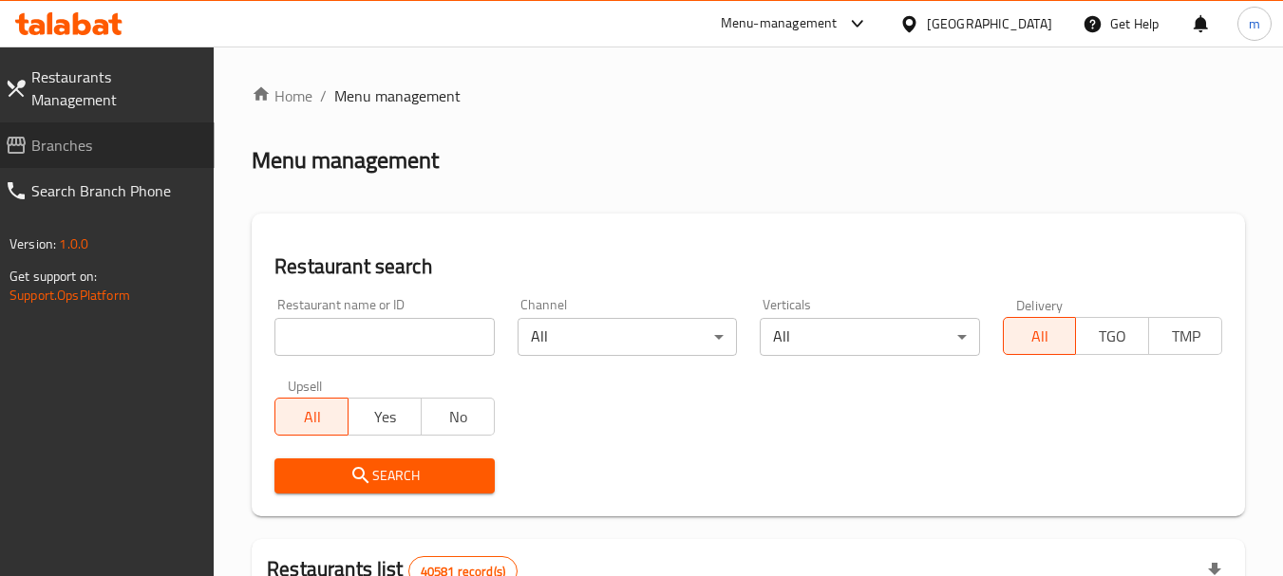
click at [121, 134] on span "Branches" at bounding box center [115, 145] width 168 height 23
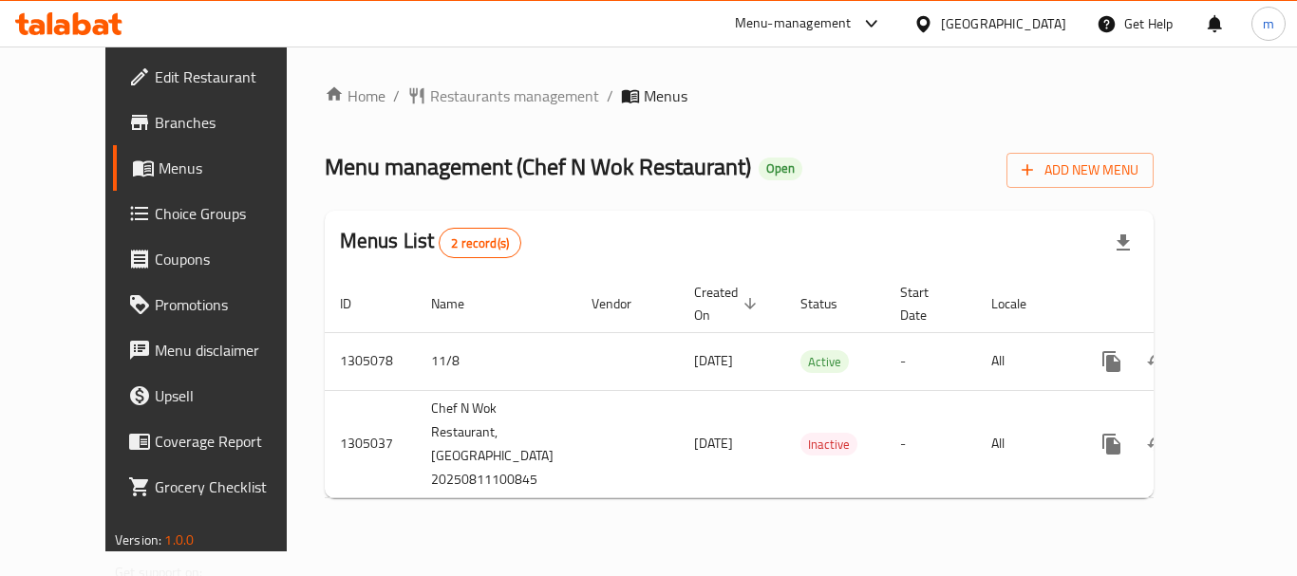
click at [1074, 24] on div "[GEOGRAPHIC_DATA]" at bounding box center [989, 24] width 183 height 46
click at [954, 20] on div "[GEOGRAPHIC_DATA]" at bounding box center [1003, 23] width 125 height 21
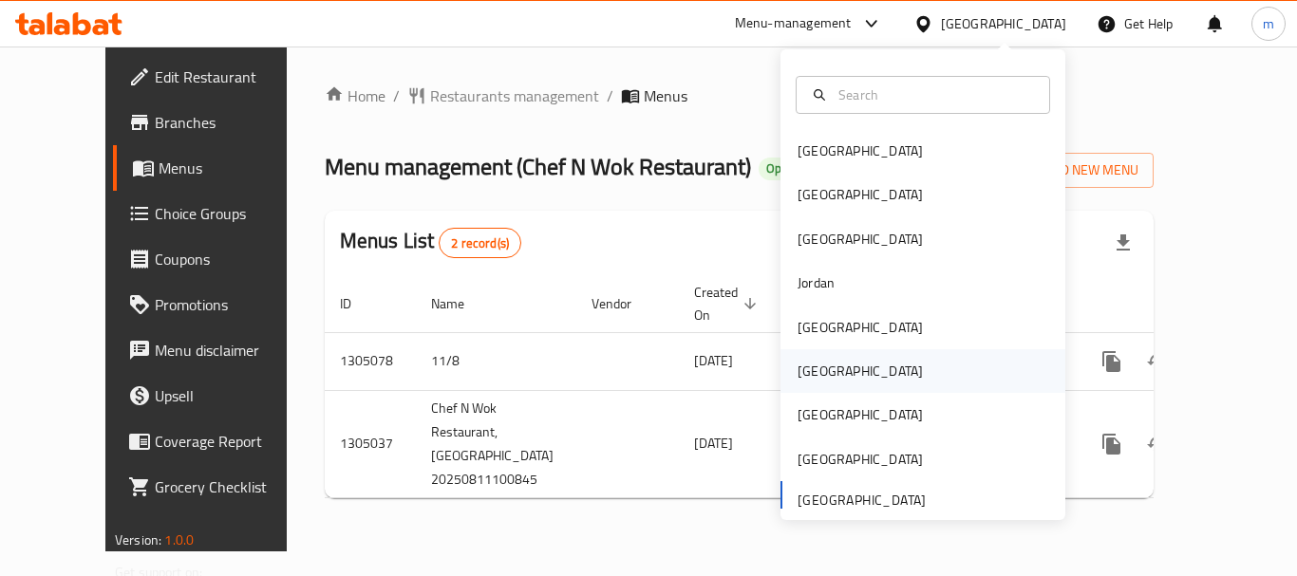
click at [859, 366] on div "[GEOGRAPHIC_DATA]" at bounding box center [922, 371] width 285 height 44
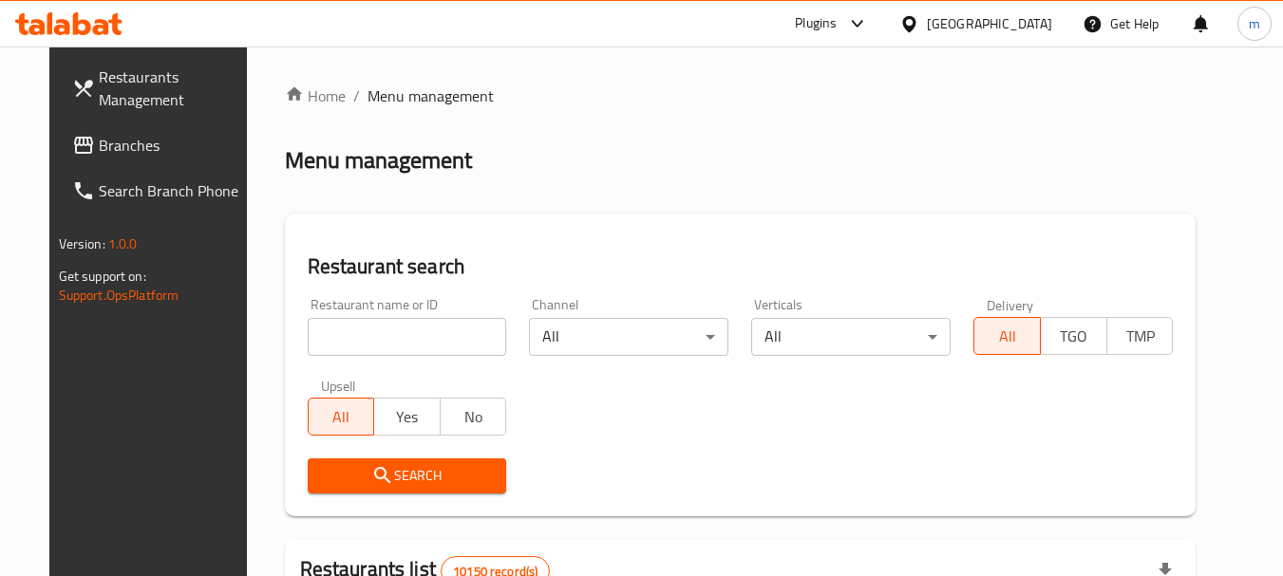
click at [99, 148] on span "Branches" at bounding box center [174, 145] width 150 height 23
